Goal: Download file/media

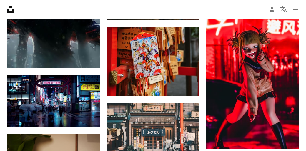
scroll to position [0, 229]
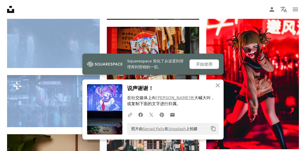
click at [218, 87] on icon "button" at bounding box center [218, 85] width 4 height 4
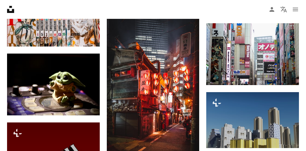
scroll to position [8119, 0]
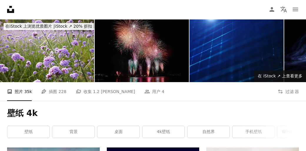
scroll to position [13, 0]
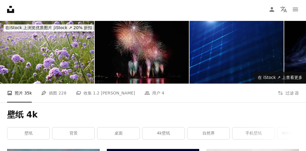
click at [50, 96] on font "插图" at bounding box center [53, 93] width 8 height 6
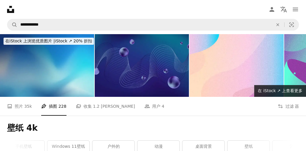
click at [294, 8] on icon "菜单" at bounding box center [295, 10] width 5 height 4
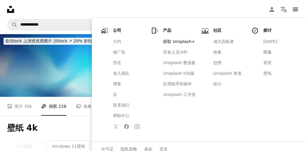
click at [264, 71] on link "壁纸" at bounding box center [279, 73] width 39 height 11
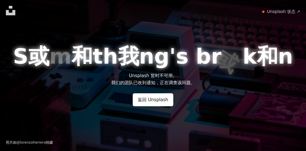
click at [165, 105] on link "返回 Unsplash" at bounding box center [153, 99] width 40 height 13
